Goal: Task Accomplishment & Management: Use online tool/utility

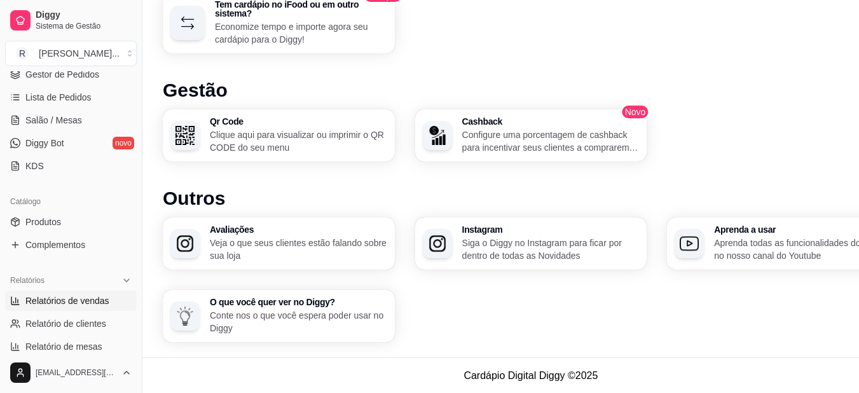
scroll to position [131, 0]
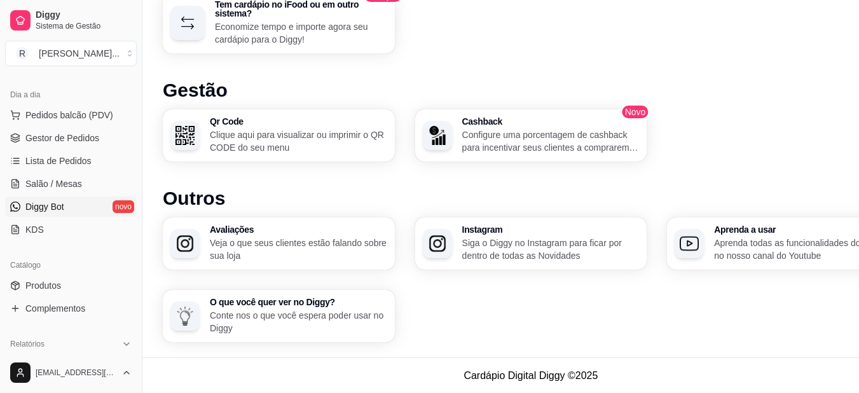
click at [62, 204] on span "Diggy Bot" at bounding box center [44, 206] width 39 height 13
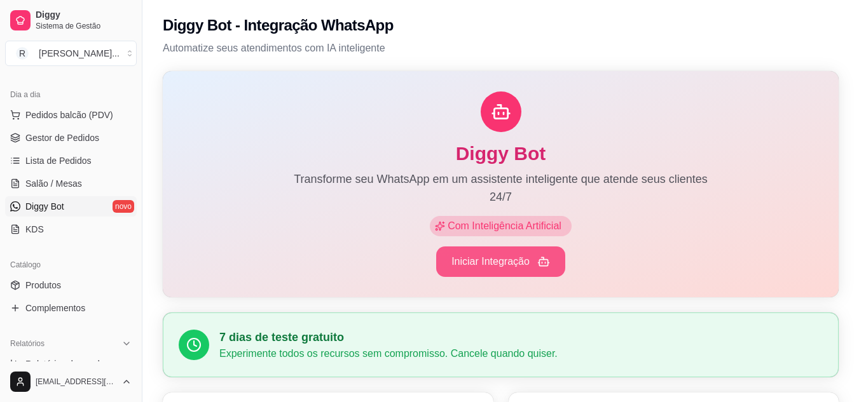
click at [465, 259] on button "Iniciar Integração" at bounding box center [500, 262] width 129 height 31
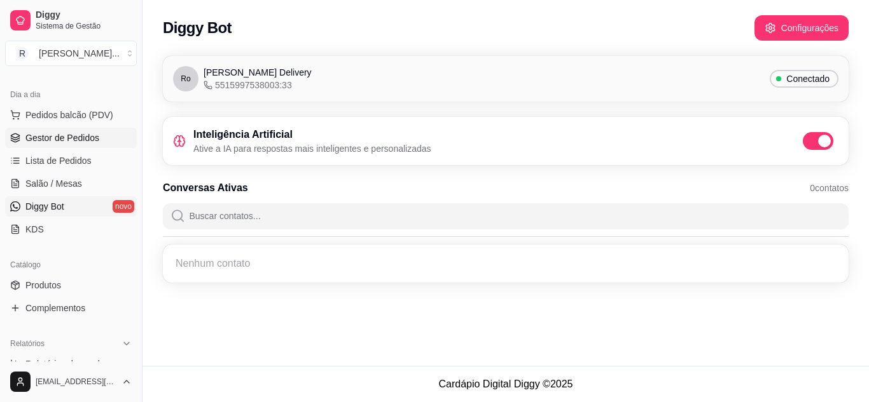
click at [62, 141] on span "Gestor de Pedidos" at bounding box center [62, 138] width 74 height 13
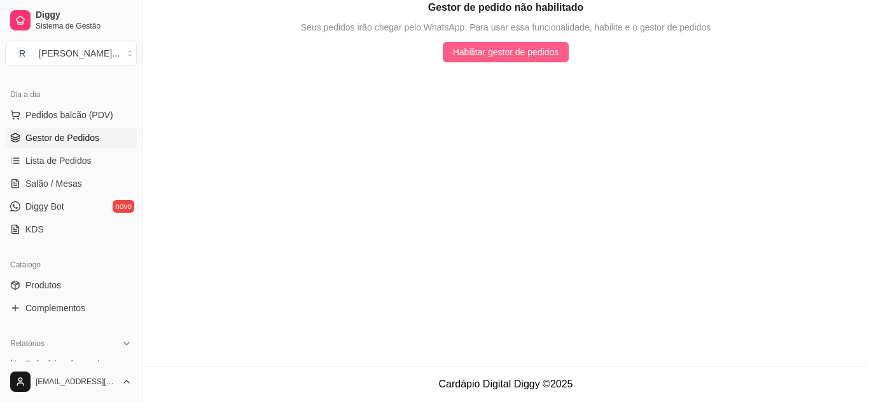
click at [541, 49] on span "Habilitar gestor de pedidos" at bounding box center [506, 52] width 106 height 14
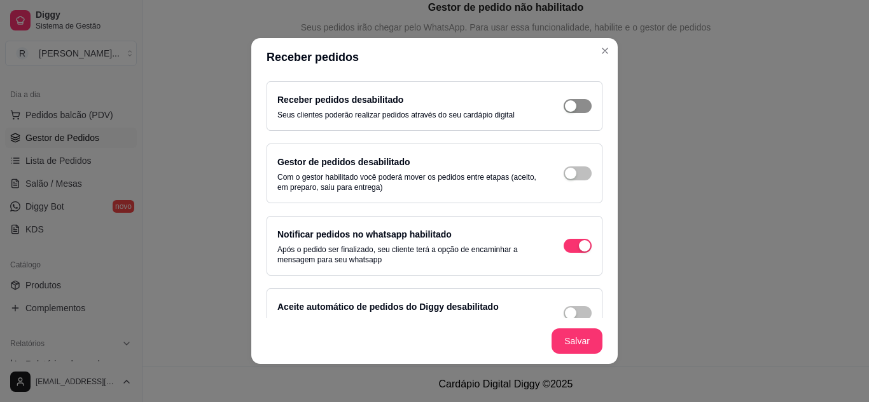
click at [565, 109] on div "button" at bounding box center [570, 105] width 11 height 11
click at [565, 175] on div "button" at bounding box center [570, 173] width 11 height 11
click at [565, 313] on div "button" at bounding box center [570, 313] width 11 height 11
click at [551, 335] on button "Salvar" at bounding box center [576, 341] width 51 height 25
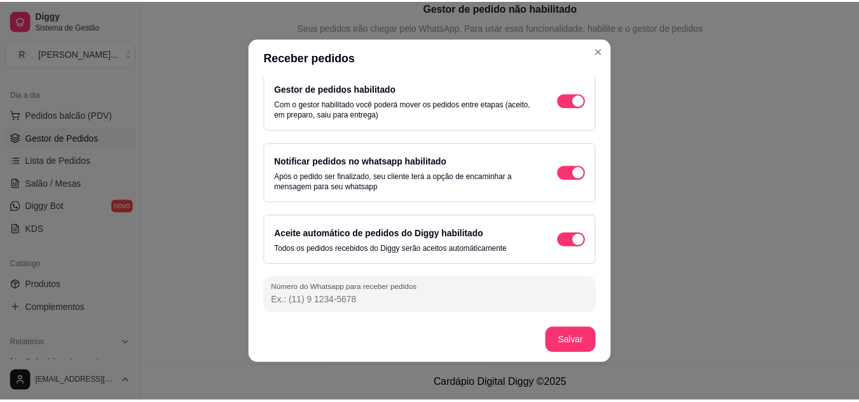
scroll to position [3, 0]
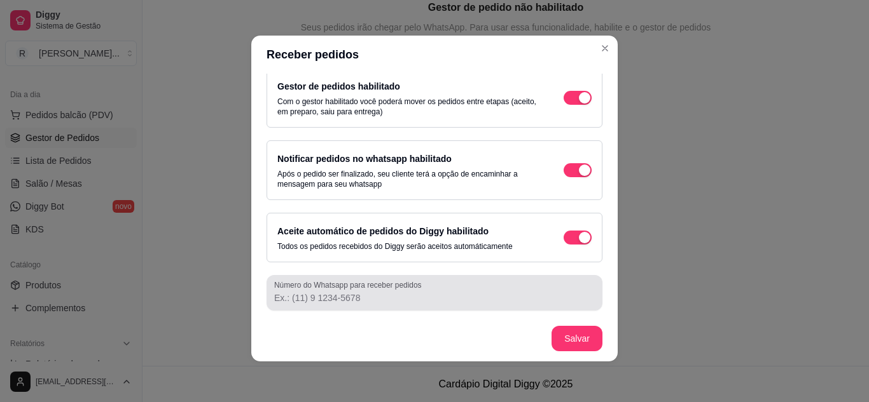
click at [462, 298] on input "Número do Whatsapp para receber pedidos" at bounding box center [434, 298] width 320 height 13
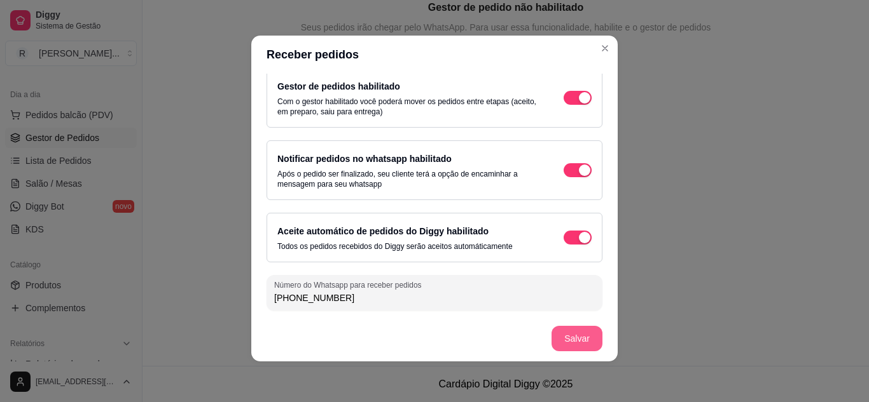
type input "[PHONE_NUMBER]"
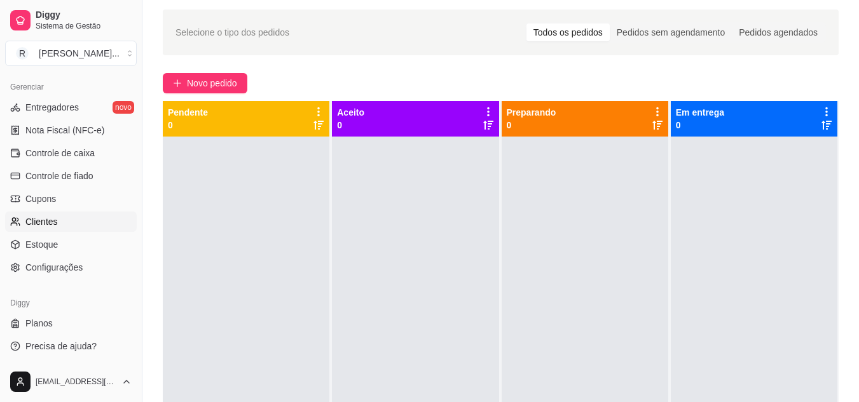
scroll to position [64, 0]
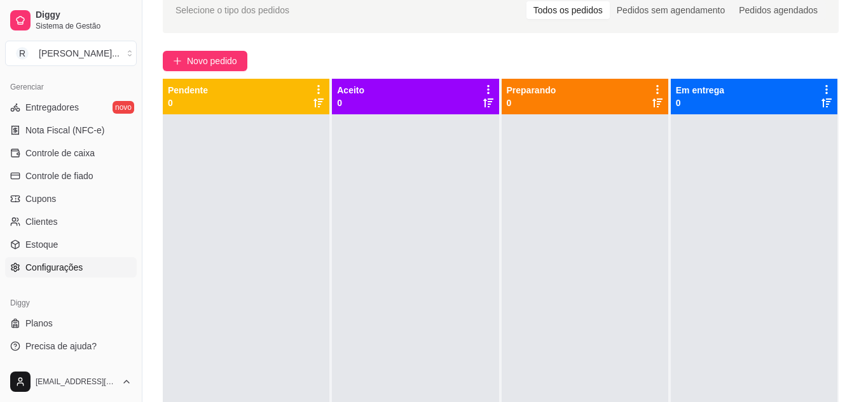
click at [81, 270] on span "Configurações" at bounding box center [53, 267] width 57 height 13
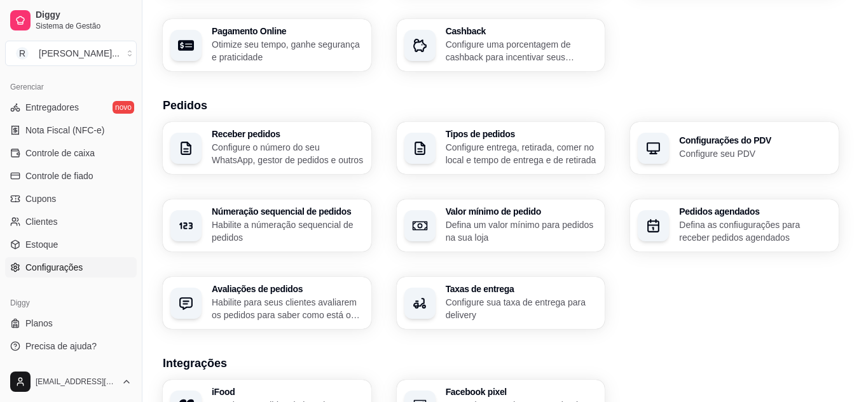
scroll to position [254, 0]
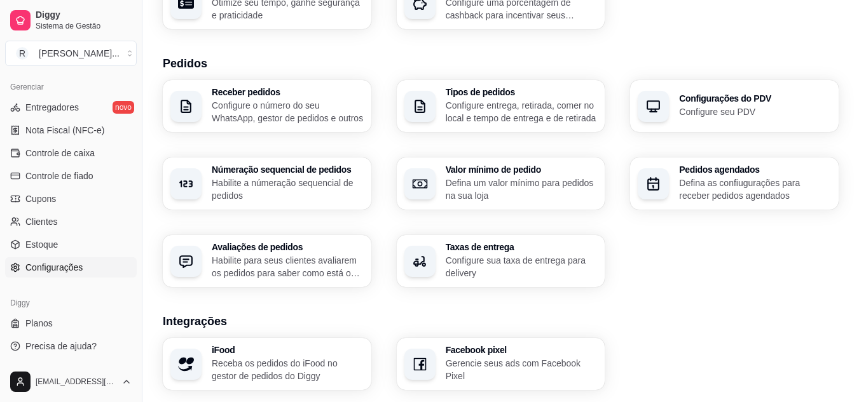
click at [261, 108] on p "Configure o número do seu WhatsApp, gestor de pedidos e outros" at bounding box center [288, 111] width 152 height 25
click at [683, 111] on p "Configure seu PDV" at bounding box center [755, 112] width 152 height 13
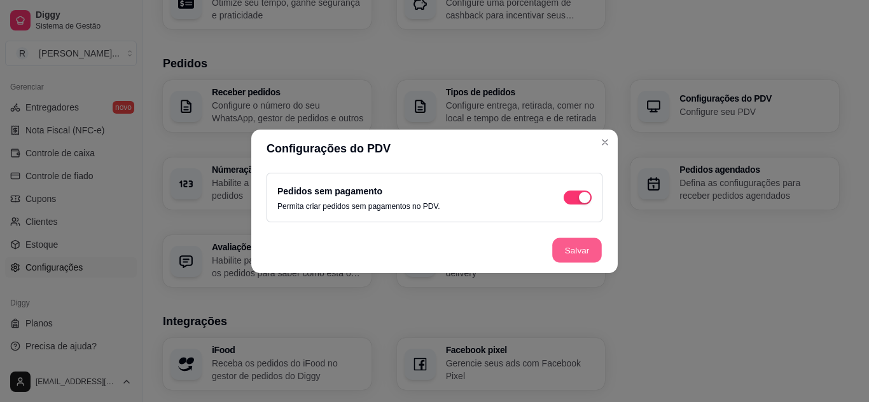
click at [565, 245] on button "Salvar" at bounding box center [577, 250] width 50 height 25
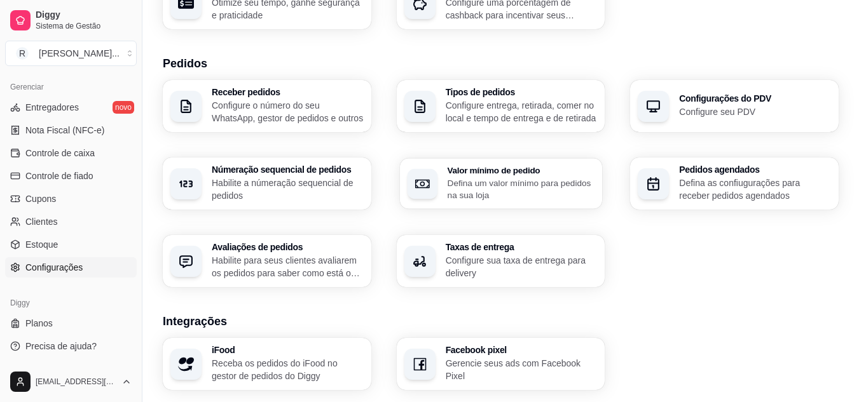
click at [514, 181] on p "Defina um valor mínimo para pedidos na sua loja" at bounding box center [521, 189] width 148 height 25
click at [528, 249] on h3 "Taxas de entrega" at bounding box center [522, 247] width 152 height 9
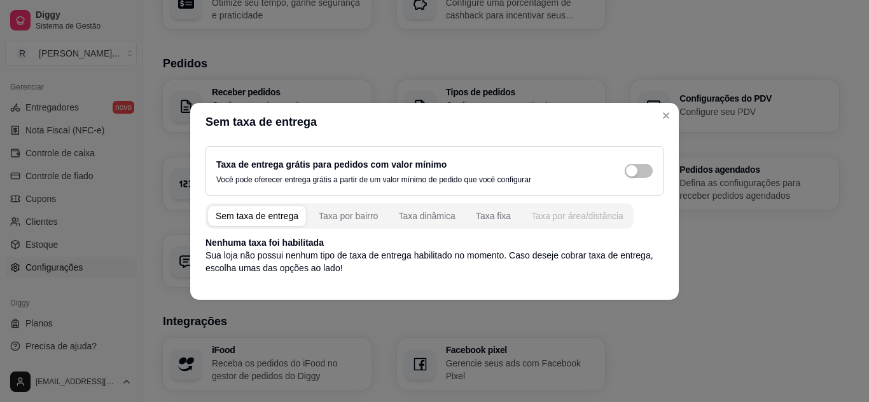
click at [540, 210] on div "Taxa por área/distância" at bounding box center [577, 216] width 92 height 13
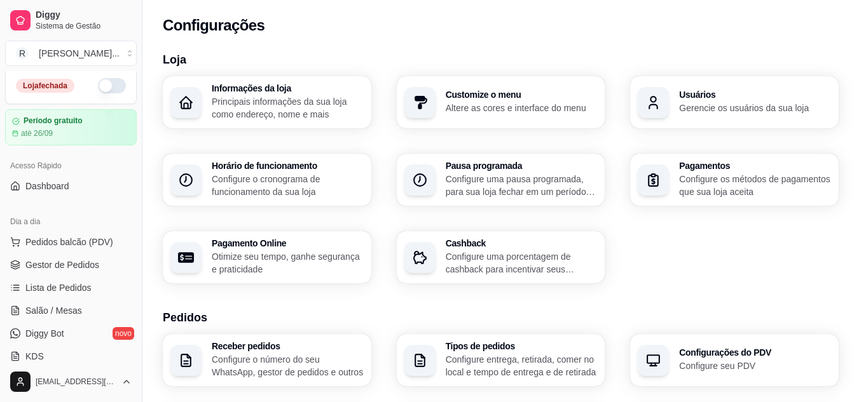
scroll to position [0, 0]
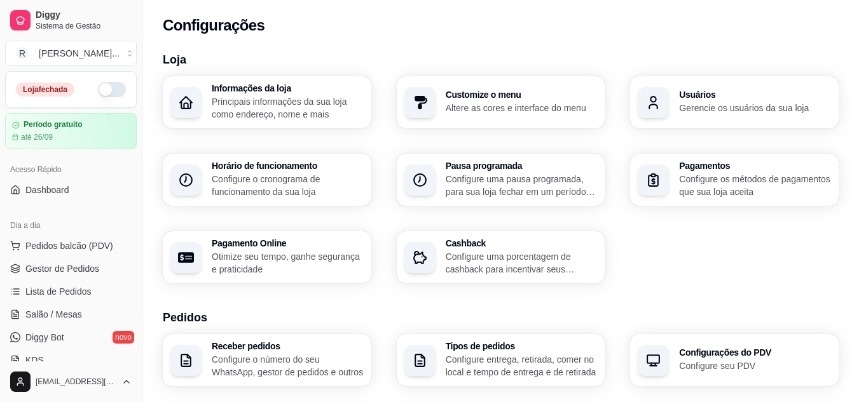
click at [98, 92] on button "button" at bounding box center [112, 89] width 28 height 15
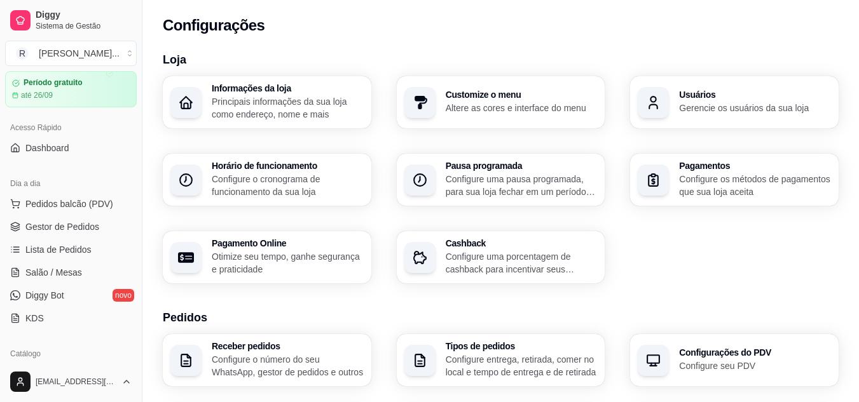
scroll to position [64, 0]
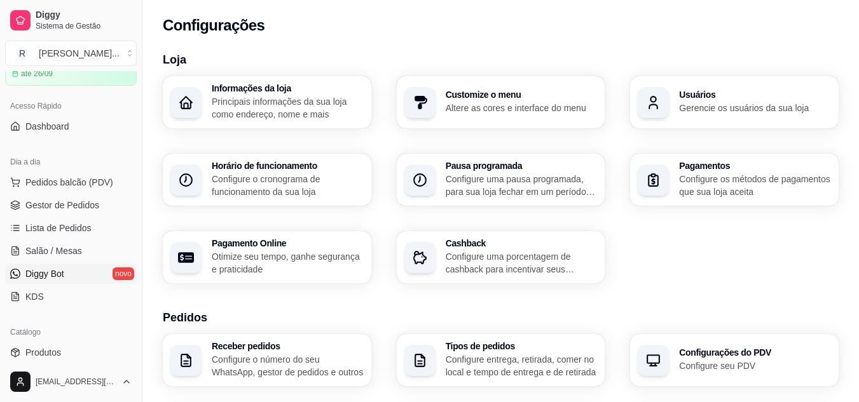
click at [62, 275] on span "Diggy Bot" at bounding box center [44, 274] width 39 height 13
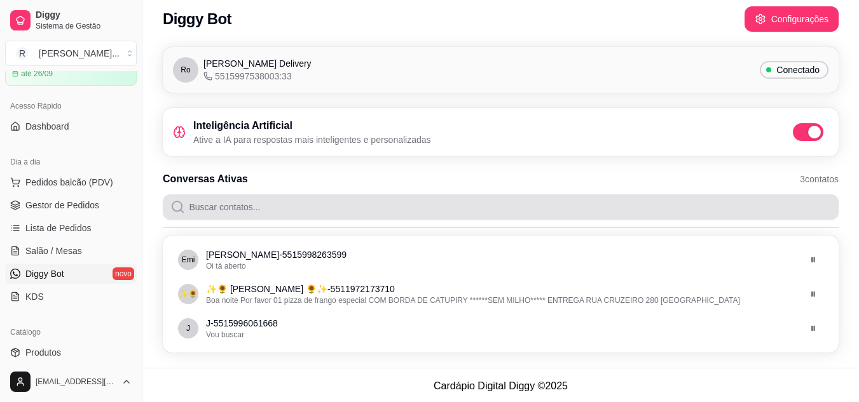
scroll to position [11, 0]
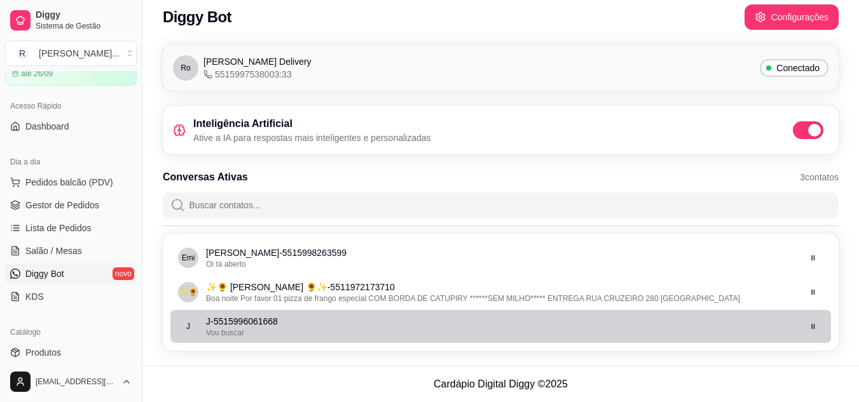
click at [303, 332] on div "Vou buscar" at bounding box center [502, 333] width 592 height 10
click at [317, 330] on div "Vou buscar" at bounding box center [502, 333] width 592 height 10
click at [813, 324] on icon "button" at bounding box center [813, 327] width 8 height 8
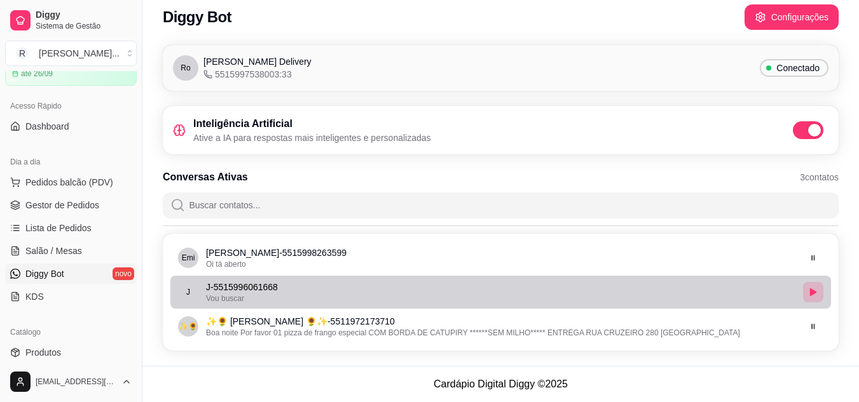
click at [811, 292] on icon "button" at bounding box center [813, 293] width 6 height 8
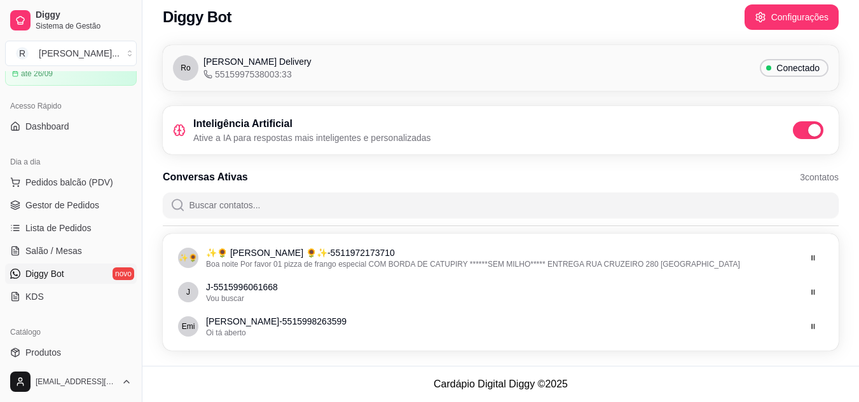
drag, startPoint x: 268, startPoint y: 292, endPoint x: 601, endPoint y: 112, distance: 378.7
click at [601, 112] on div "Inteligência Artificial Ative a IA para respostas mais inteligentes e personali…" at bounding box center [501, 130] width 676 height 48
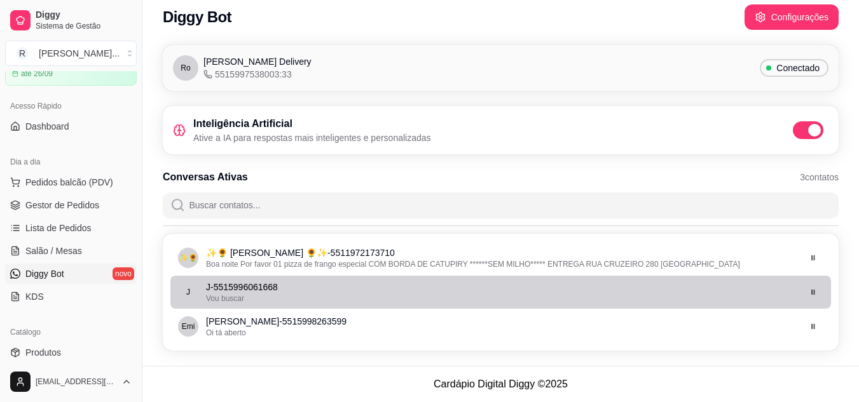
click at [267, 293] on p "J - 5515996061668" at bounding box center [502, 287] width 592 height 13
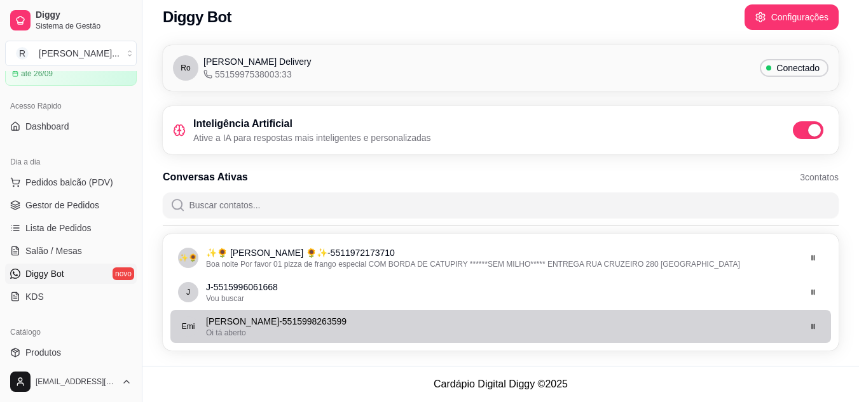
click at [286, 322] on p "[PERSON_NAME] - 5515998263599" at bounding box center [502, 321] width 592 height 13
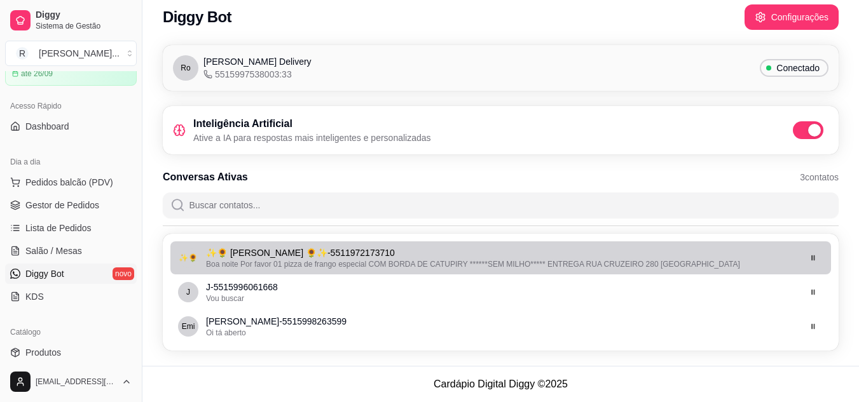
click at [266, 260] on span "Boa noite Por favor 01 pizza de frango especial COM BORDA DE CATUPIRY ******SEM…" at bounding box center [473, 264] width 534 height 9
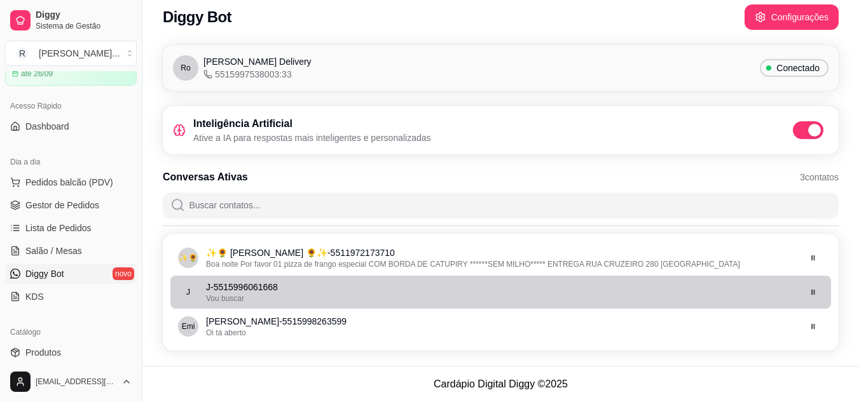
click at [270, 287] on p "J - 5515996061668" at bounding box center [502, 287] width 592 height 13
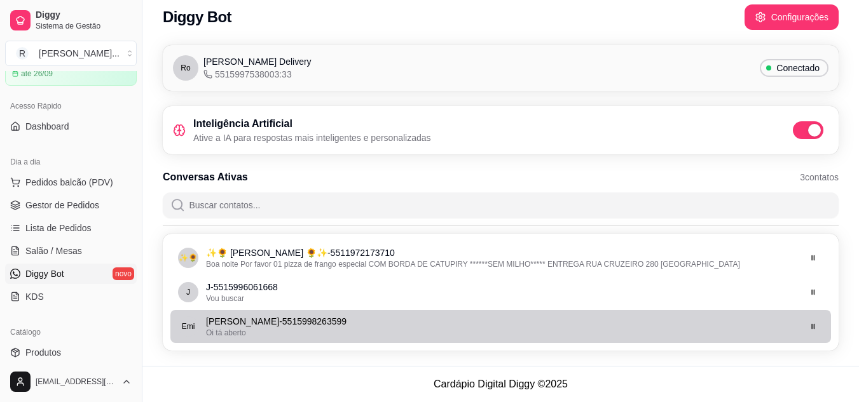
click at [277, 317] on p "[PERSON_NAME] - 5515998263599" at bounding box center [502, 321] width 592 height 13
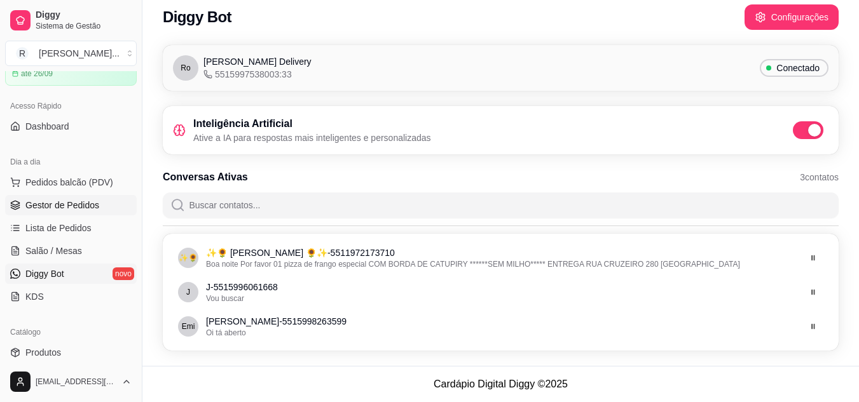
click at [85, 199] on span "Gestor de Pedidos" at bounding box center [62, 205] width 74 height 13
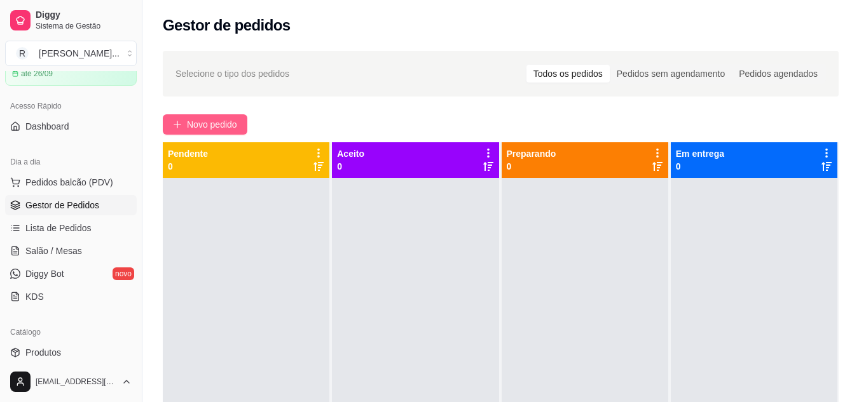
click at [186, 121] on button "Novo pedido" at bounding box center [205, 124] width 85 height 20
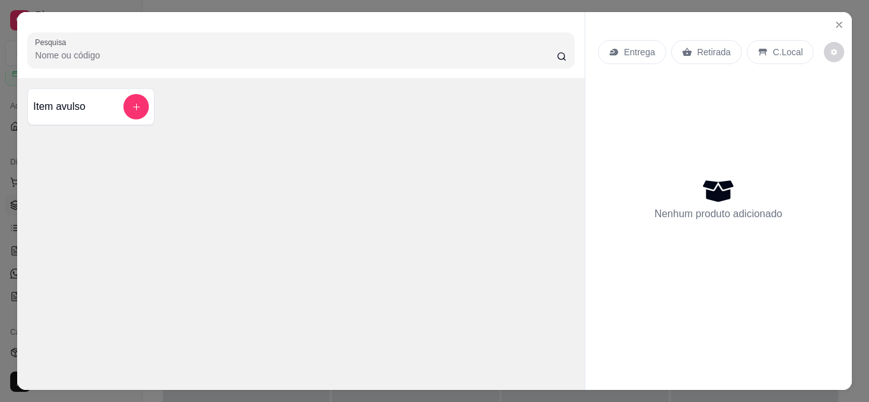
click at [116, 94] on div "Item avulso" at bounding box center [91, 106] width 116 height 25
click at [650, 48] on div "Entrega" at bounding box center [632, 52] width 68 height 24
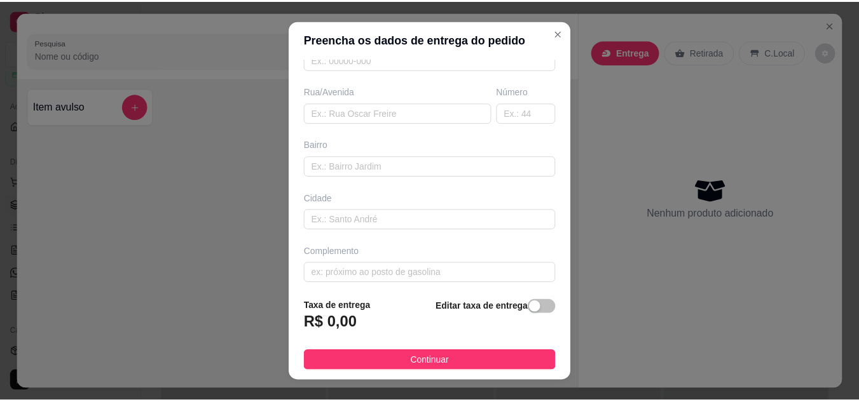
scroll to position [197, 0]
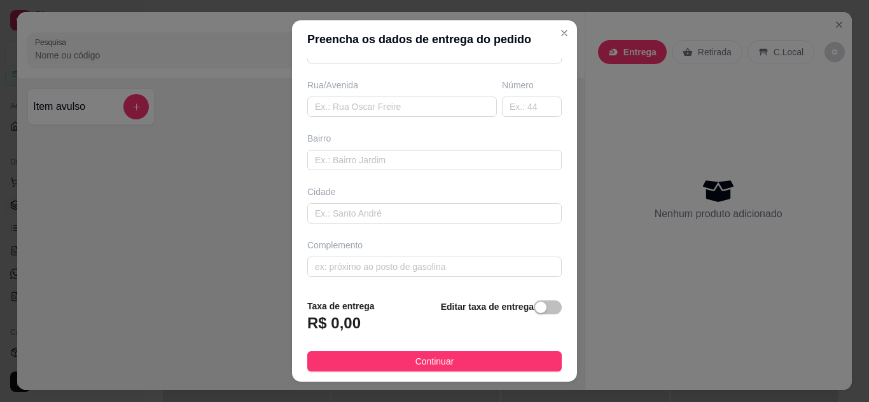
click at [381, 327] on div "Taxa de entrega R$ 0,00 Editar taxa de entrega" at bounding box center [434, 320] width 254 height 42
click at [354, 327] on div "R$ 0,00" at bounding box center [340, 327] width 67 height 28
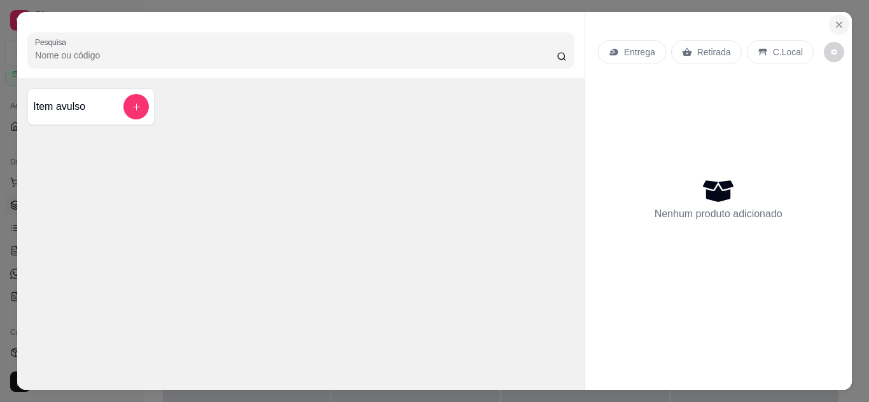
click at [841, 18] on button "Close" at bounding box center [838, 25] width 20 height 20
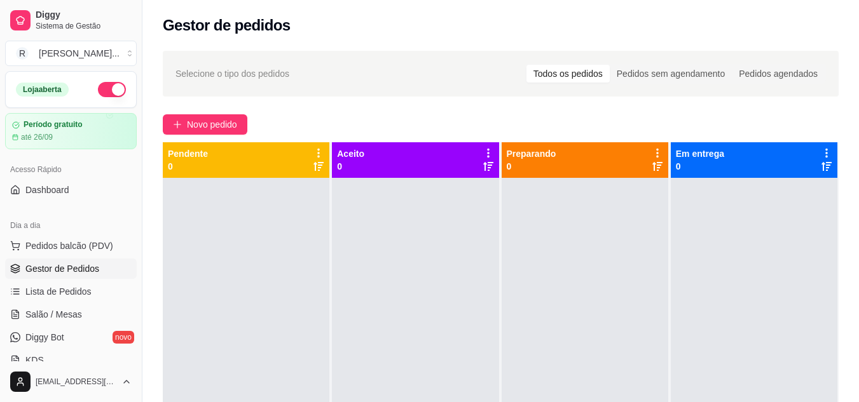
click at [100, 91] on button "button" at bounding box center [112, 89] width 28 height 15
